Goal: Task Accomplishment & Management: Manage account settings

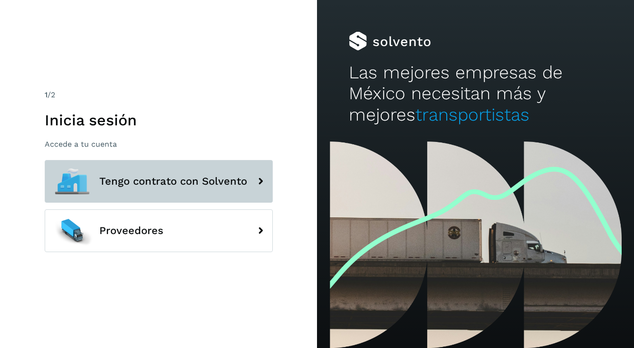
click at [127, 189] on button "Tengo contrato con Solvento" at bounding box center [159, 181] width 228 height 43
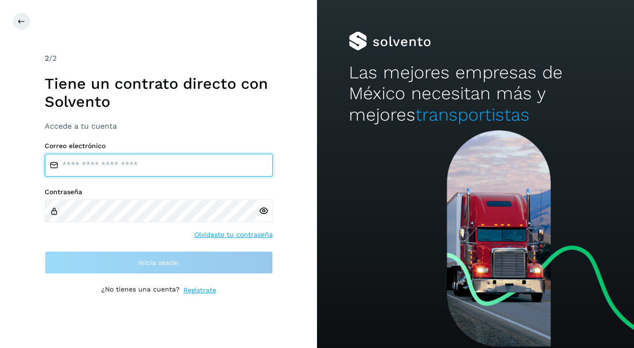
type input "**********"
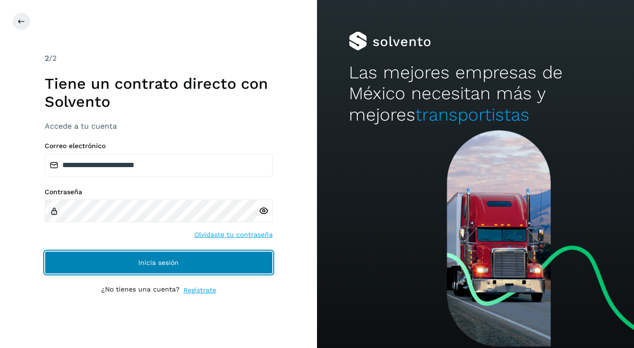
click at [152, 263] on span "Inicia sesión" at bounding box center [158, 262] width 40 height 7
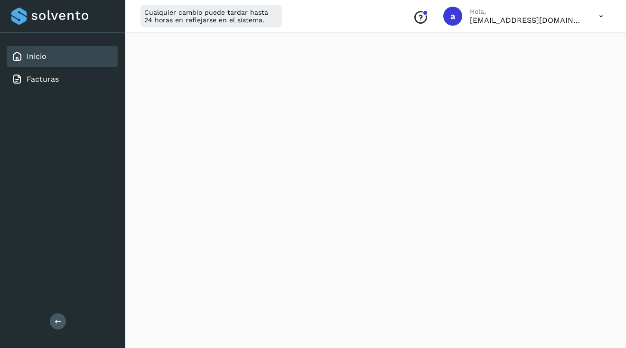
scroll to position [225, 0]
drag, startPoint x: 130, startPoint y: 27, endPoint x: 119, endPoint y: 46, distance: 22.3
click at [123, 47] on div "Inicio Facturas Salir Cualquier cambio puede tardar hasta 24 horas en reflejars…" at bounding box center [313, 234] width 626 height 919
click at [602, 15] on icon at bounding box center [601, 16] width 19 height 19
click at [563, 66] on div "Cerrar sesión" at bounding box center [554, 61] width 113 height 18
